Goal: Information Seeking & Learning: Learn about a topic

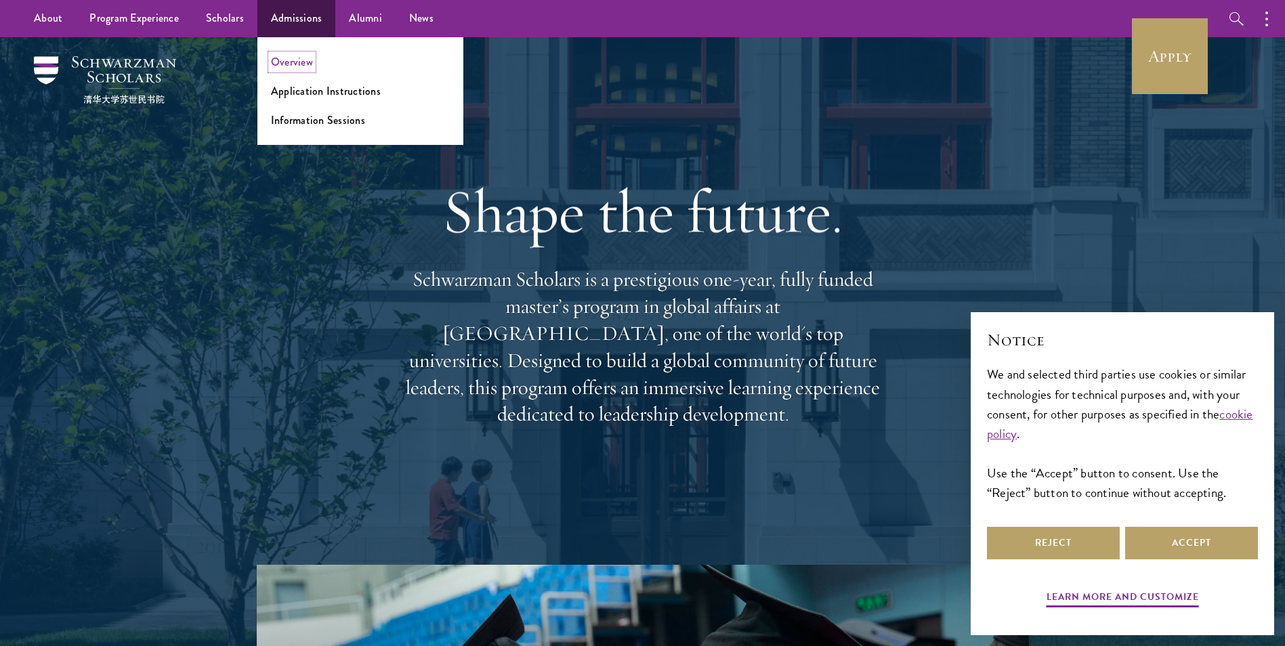
click at [292, 62] on link "Overview" at bounding box center [292, 62] width 42 height 16
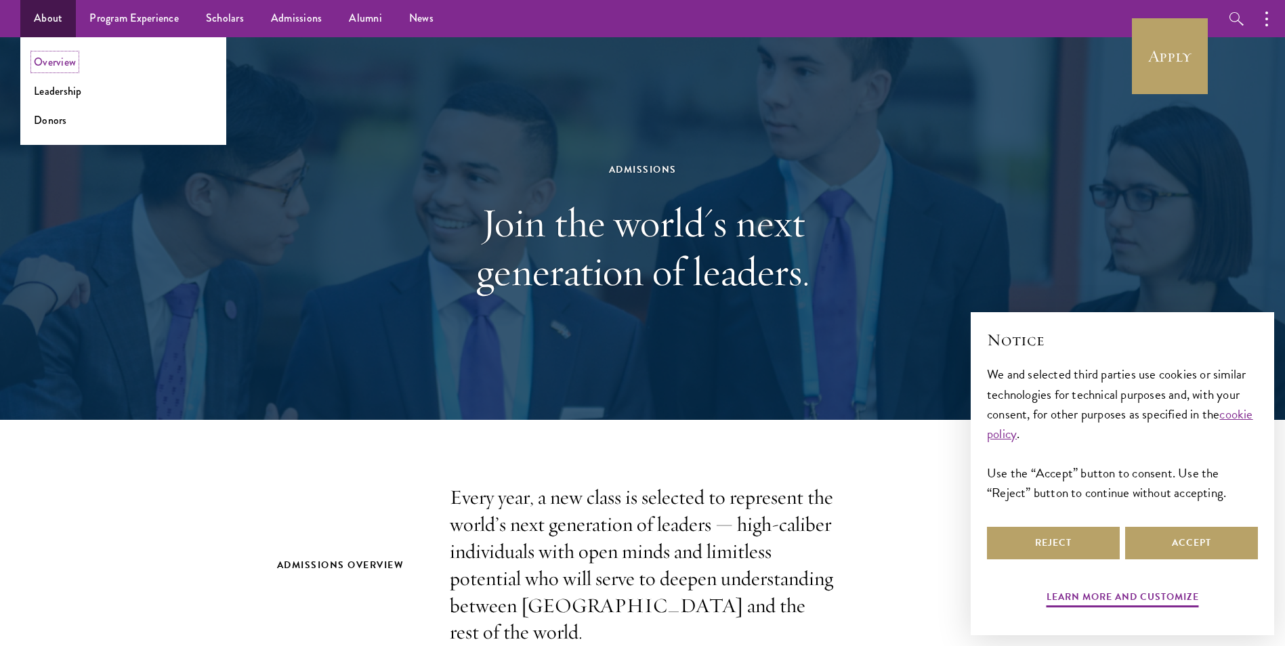
click at [53, 54] on link "Overview" at bounding box center [55, 62] width 42 height 16
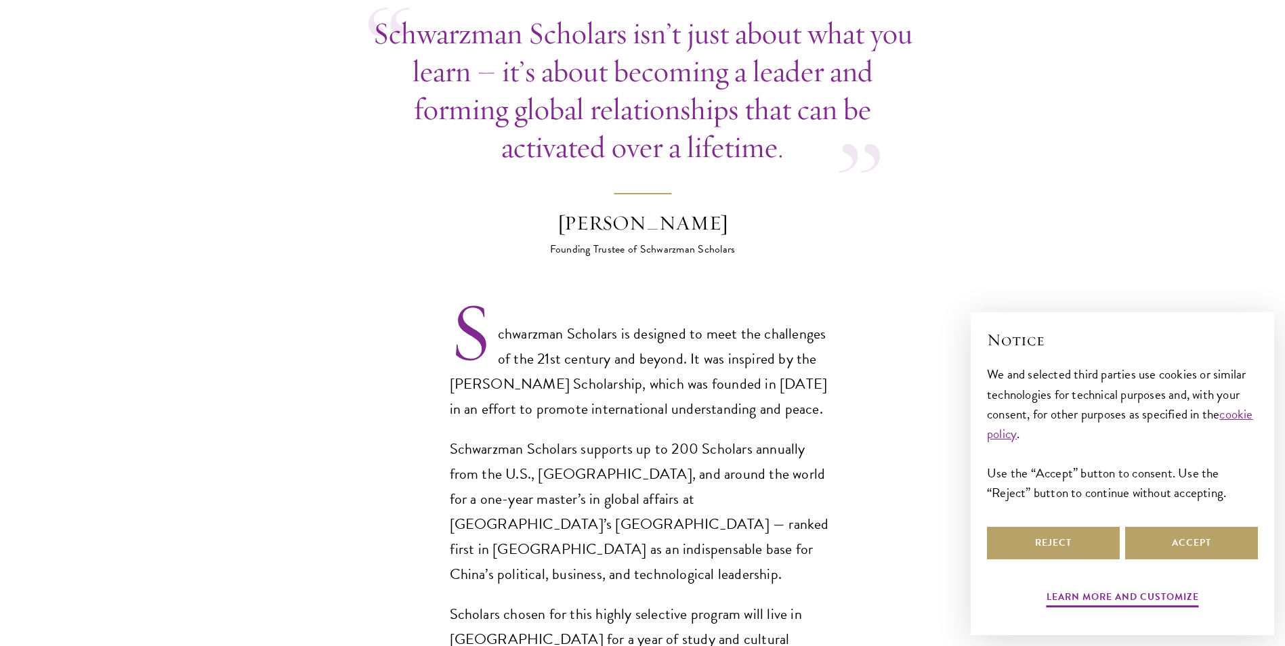
scroll to position [898, 0]
